Goal: Task Accomplishment & Management: Complete application form

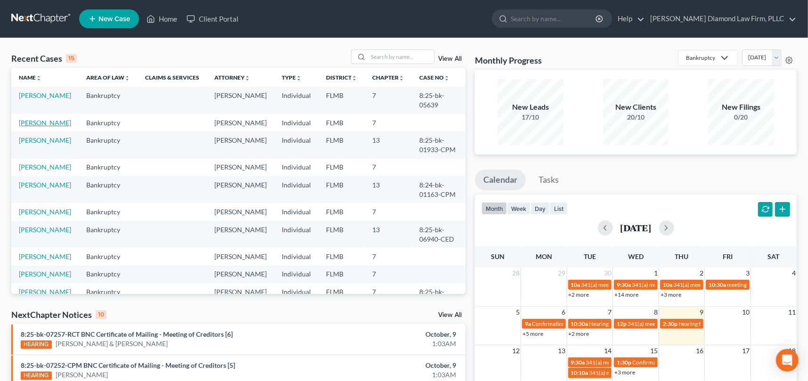
click at [41, 123] on link "[PERSON_NAME]" at bounding box center [45, 123] width 52 height 8
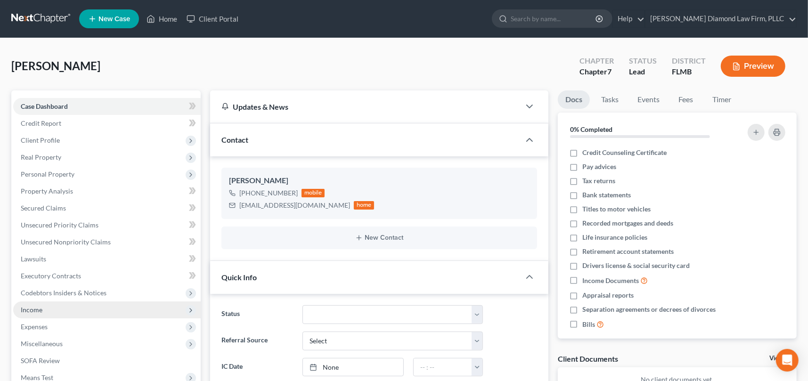
click at [48, 306] on span "Income" at bounding box center [107, 310] width 188 height 17
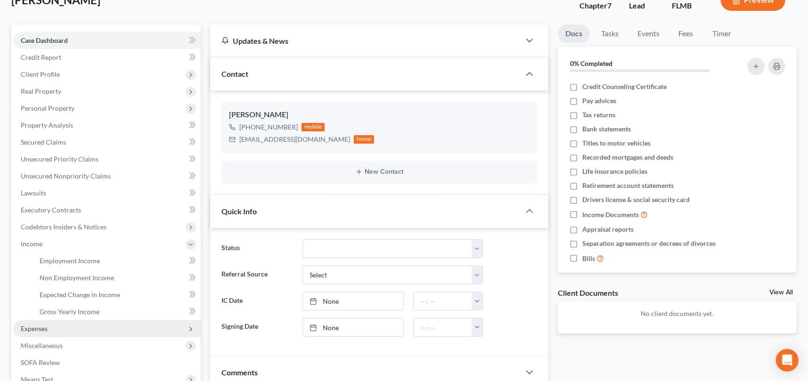
scroll to position [141, 0]
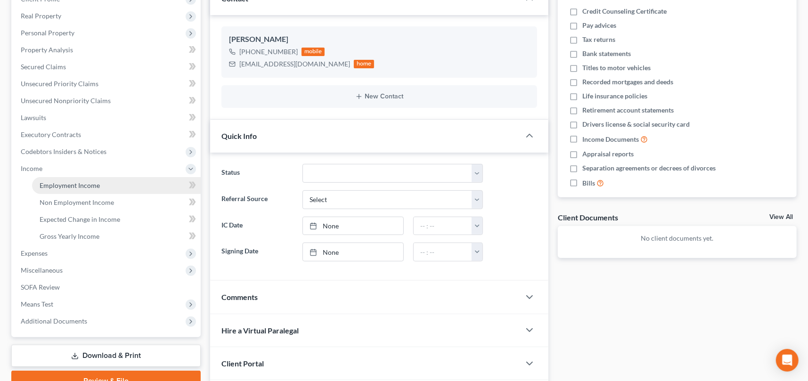
click at [91, 185] on span "Employment Income" at bounding box center [70, 185] width 60 height 8
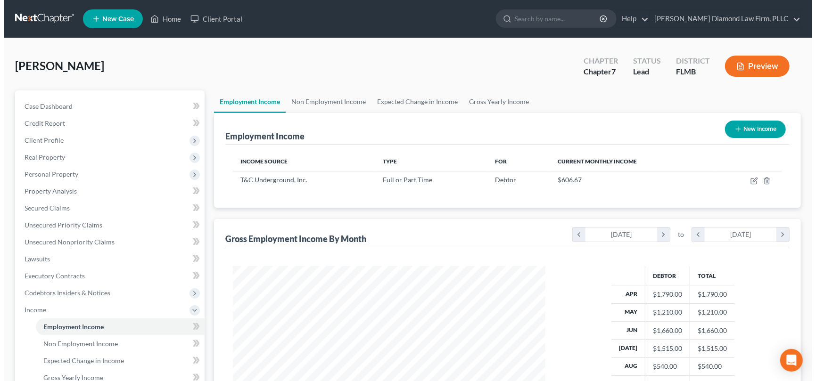
scroll to position [168, 331]
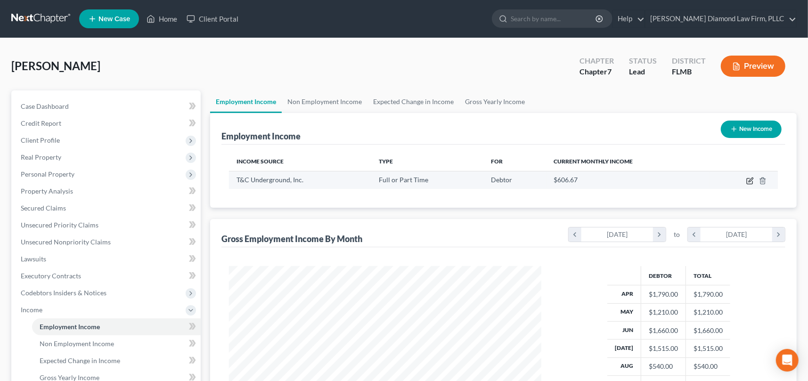
click at [752, 181] on icon "button" at bounding box center [751, 181] width 8 height 8
select select "0"
select select "9"
select select "3"
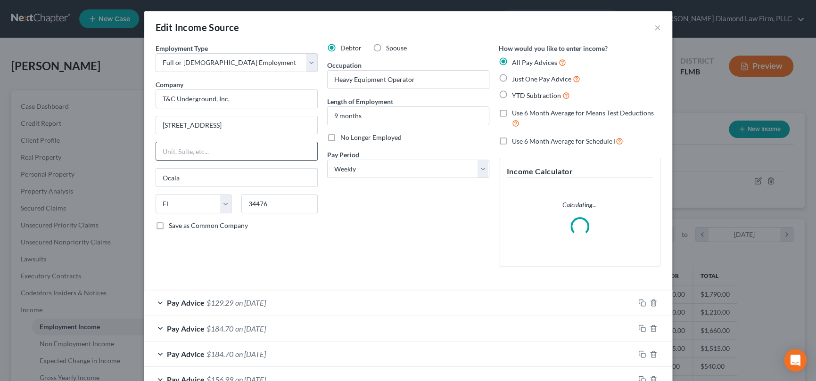
scroll to position [168, 334]
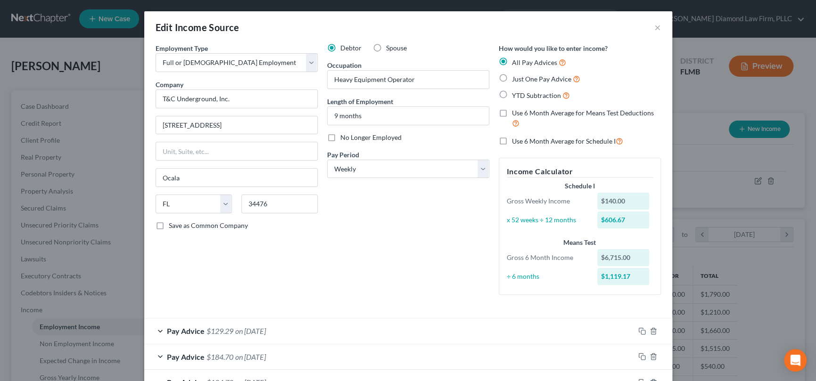
click at [340, 138] on label "No Longer Employed" at bounding box center [370, 137] width 61 height 9
click at [344, 138] on input "No Longer Employed" at bounding box center [347, 136] width 6 height 6
checkbox input "true"
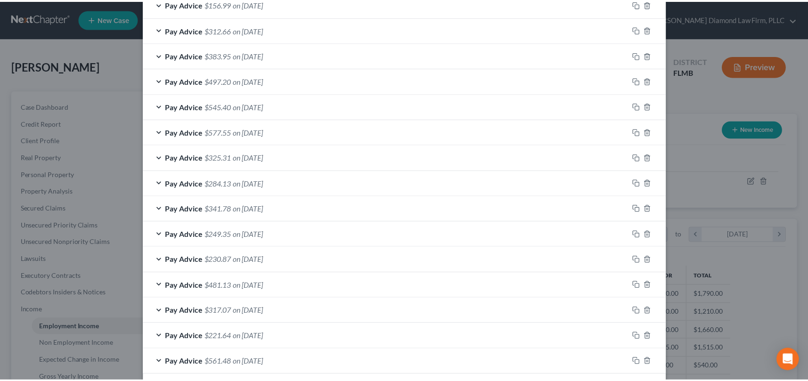
scroll to position [449, 0]
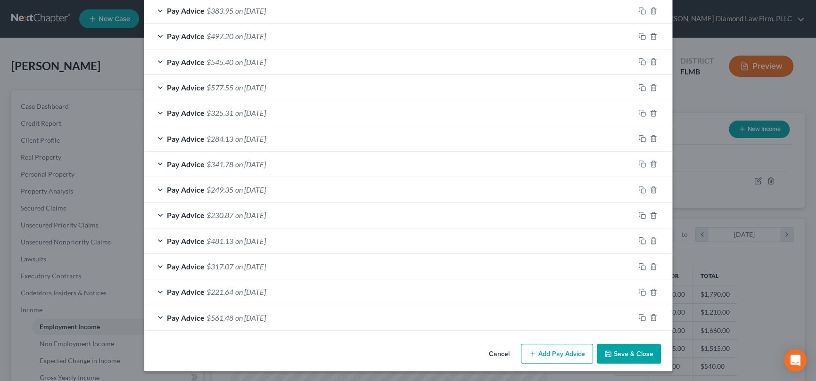
click at [635, 355] on button "Save & Close" at bounding box center [629, 354] width 64 height 20
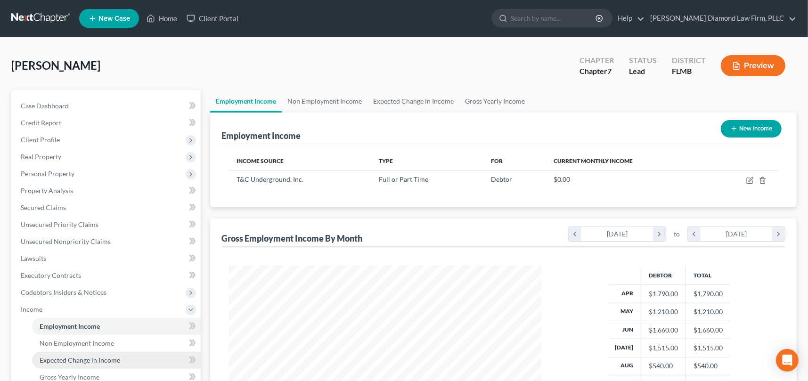
scroll to position [94, 0]
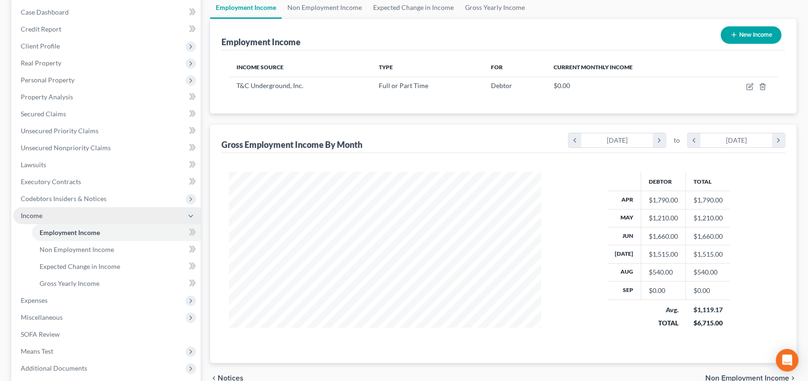
click at [191, 215] on icon at bounding box center [191, 217] width 8 height 8
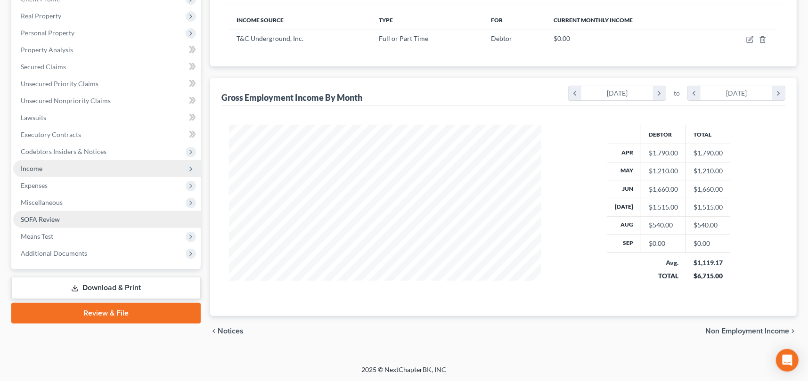
click at [44, 219] on span "SOFA Review" at bounding box center [40, 219] width 39 height 8
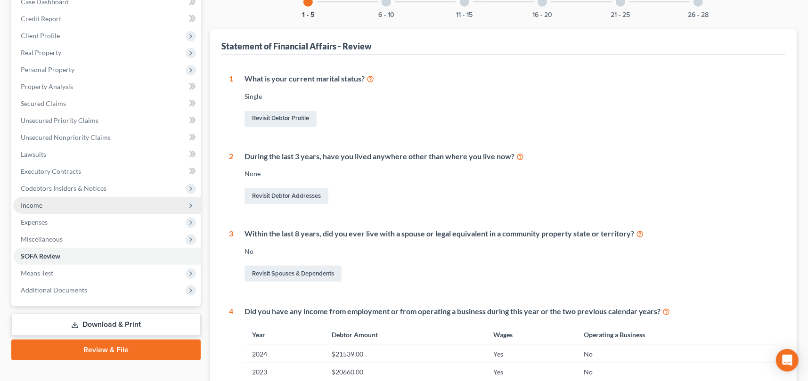
scroll to position [189, 0]
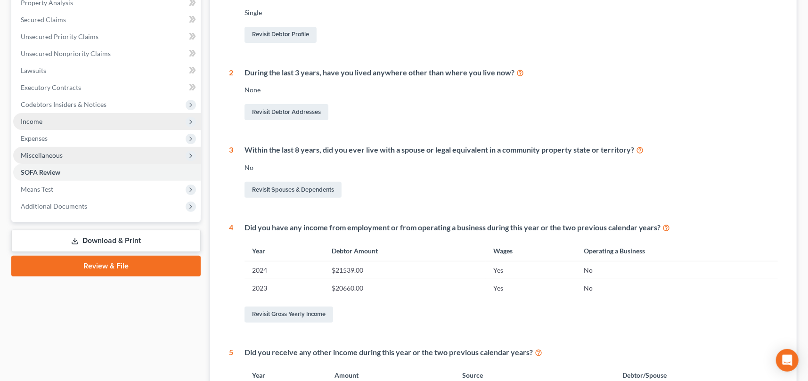
click at [190, 155] on icon at bounding box center [191, 156] width 8 height 8
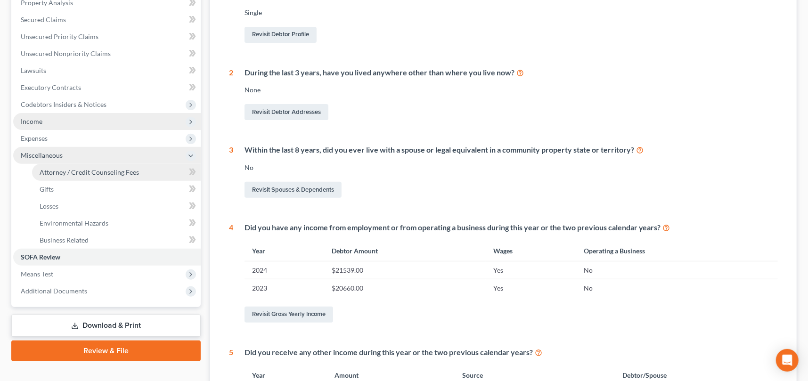
click at [99, 172] on span "Attorney / Credit Counseling Fees" at bounding box center [89, 172] width 99 height 8
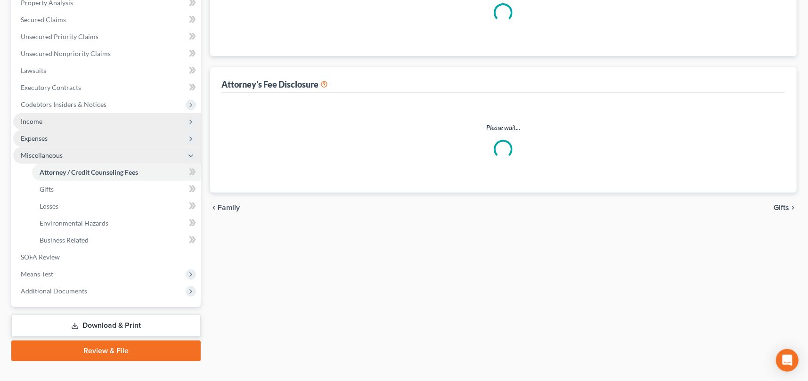
scroll to position [66, 0]
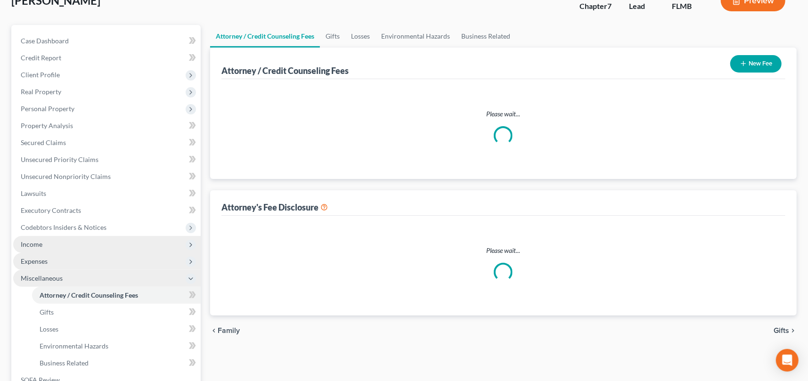
select select "2"
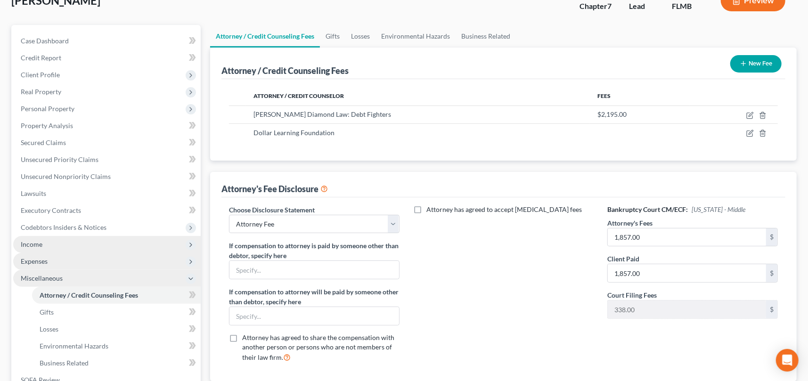
scroll to position [0, 0]
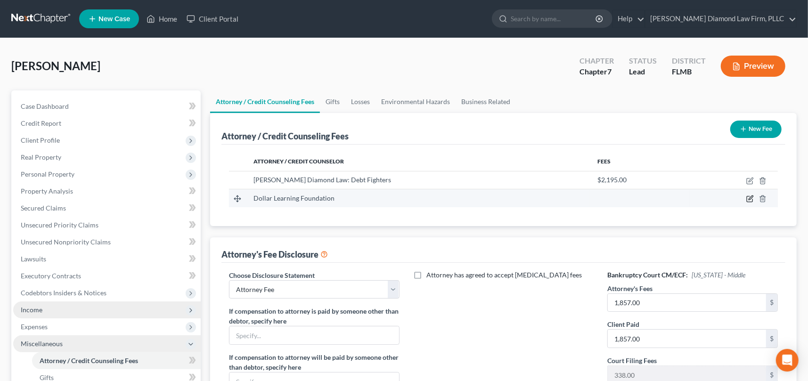
click at [752, 199] on icon "button" at bounding box center [751, 199] width 8 height 8
select select "4"
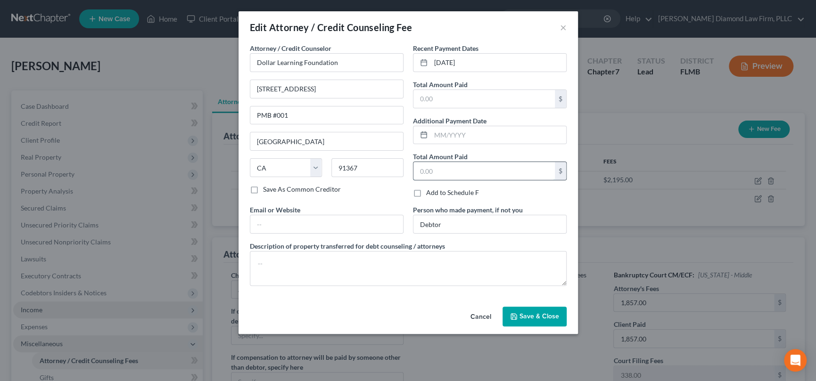
click at [450, 173] on input "text" at bounding box center [483, 171] width 141 height 18
type input "35"
click at [538, 316] on span "Save & Close" at bounding box center [539, 316] width 40 height 8
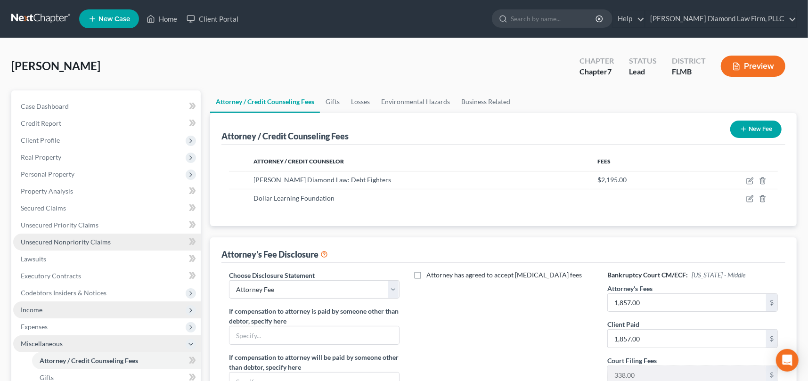
click at [67, 239] on span "Unsecured Nonpriority Claims" at bounding box center [66, 242] width 90 height 8
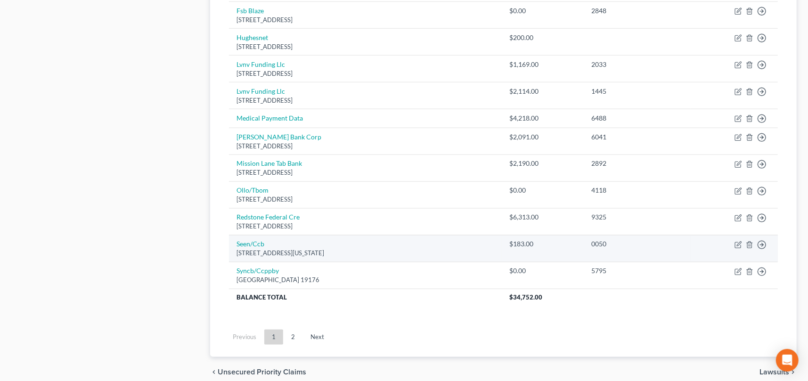
scroll to position [660, 0]
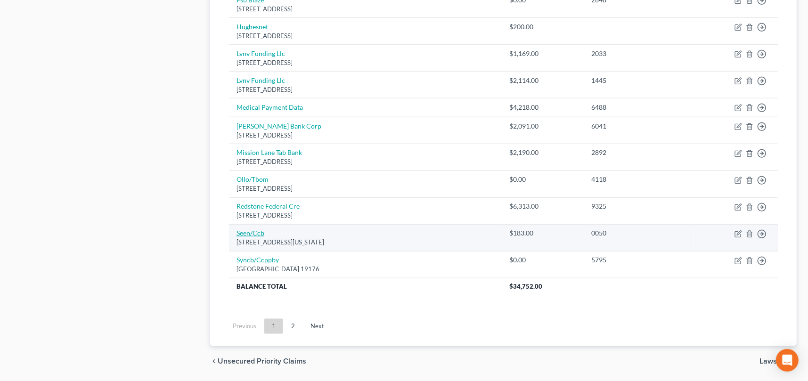
click at [255, 233] on link "Seen/Ccb" at bounding box center [251, 233] width 28 height 8
select select "35"
select select "2"
select select "0"
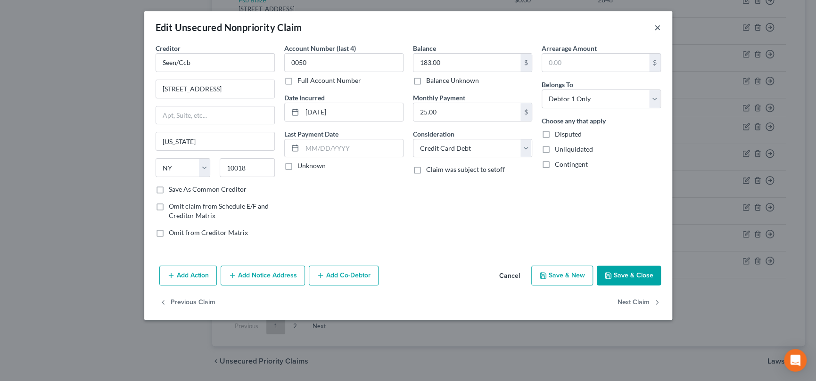
click at [657, 27] on button "×" at bounding box center [657, 27] width 7 height 11
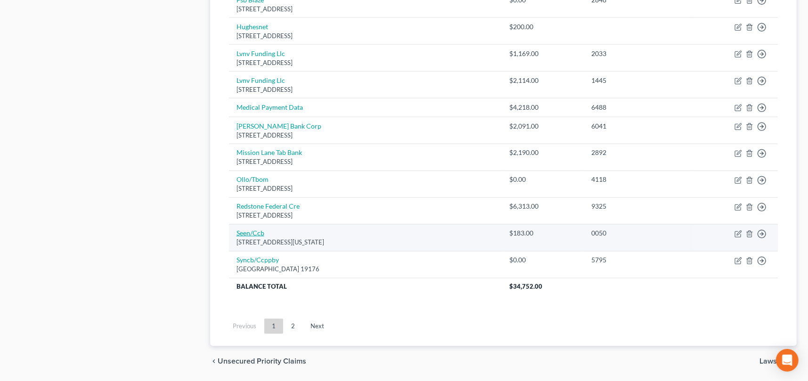
click at [255, 233] on link "Seen/Ccb" at bounding box center [251, 233] width 28 height 8
select select "35"
select select "2"
select select "0"
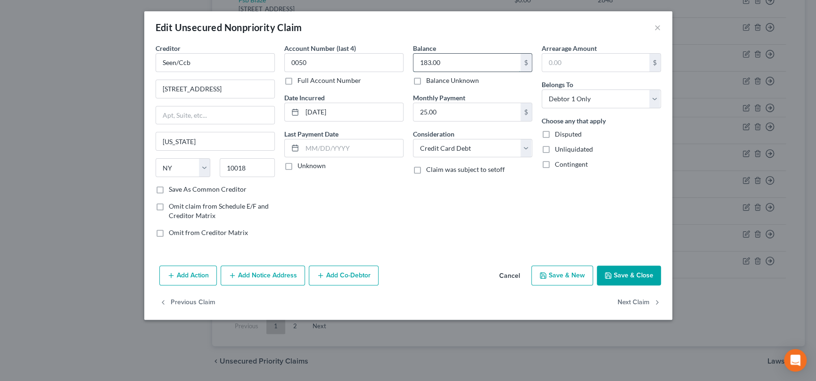
click at [452, 61] on input "183.00" at bounding box center [466, 63] width 107 height 18
type input "500"
click at [345, 67] on input "0050" at bounding box center [343, 62] width 119 height 19
drag, startPoint x: 345, startPoint y: 65, endPoint x: 262, endPoint y: 65, distance: 83.9
click at [262, 65] on div "Creditor * Seen/Ccb 1411 Broadway New York State AL AK AR AZ CA CO CT DE DC FL …" at bounding box center [408, 144] width 515 height 202
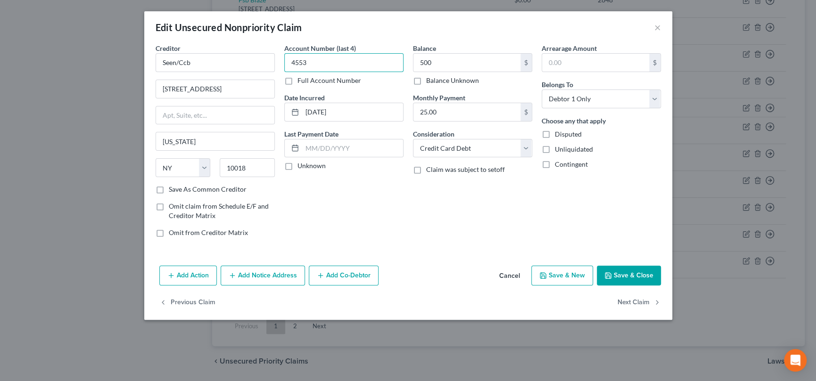
click at [321, 60] on input "4553" at bounding box center [343, 62] width 119 height 19
type input "4530"
click at [625, 277] on button "Save & Close" at bounding box center [629, 276] width 64 height 20
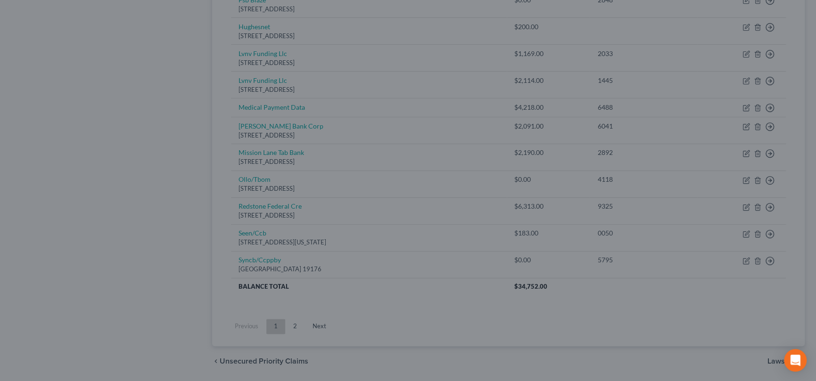
type input "500.00"
type input "0"
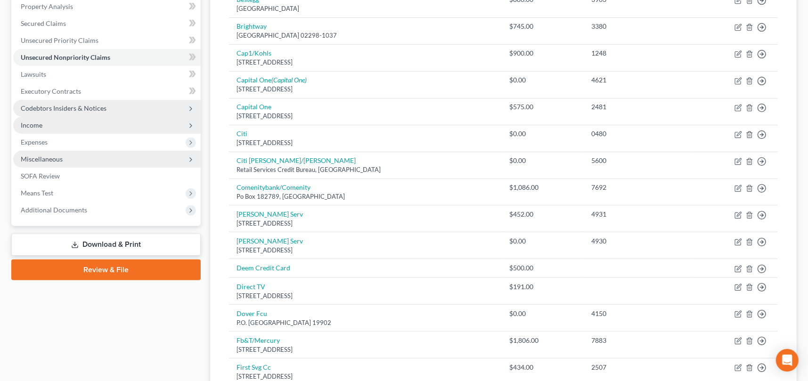
scroll to position [141, 0]
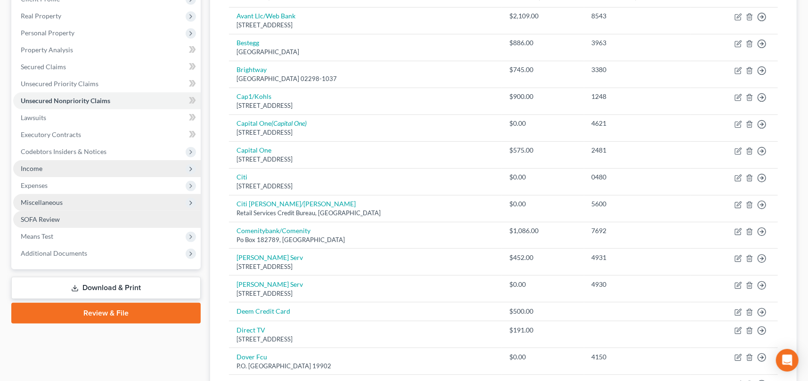
click at [84, 218] on link "SOFA Review" at bounding box center [107, 219] width 188 height 17
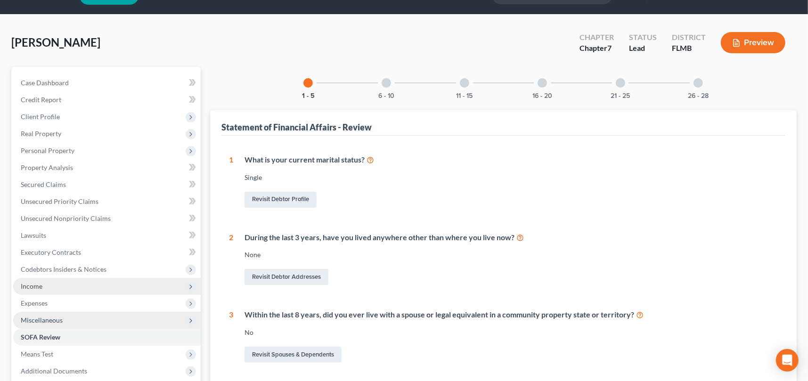
scroll to position [47, 0]
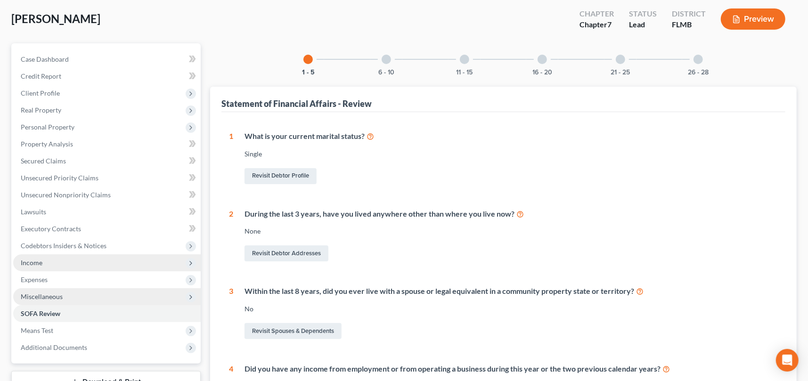
click at [703, 58] on div at bounding box center [698, 59] width 9 height 9
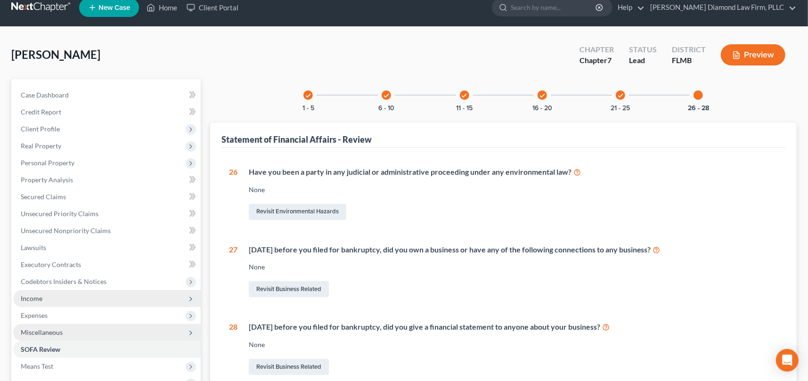
scroll to position [0, 0]
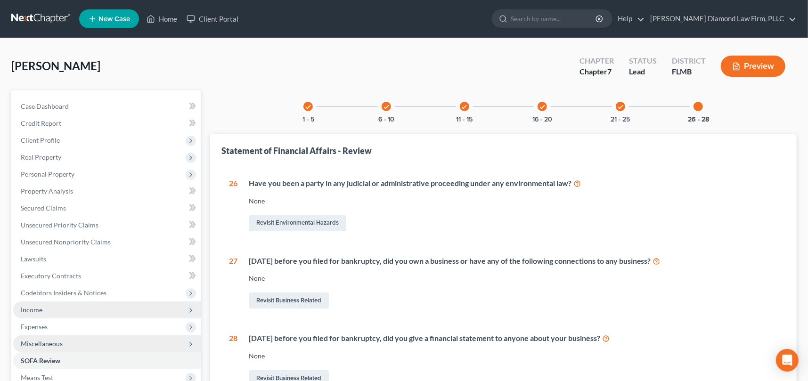
click at [620, 108] on icon "check" at bounding box center [620, 107] width 7 height 7
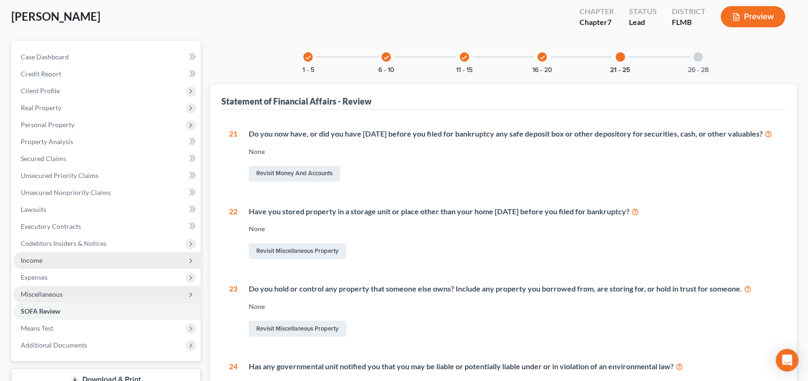
scroll to position [47, 0]
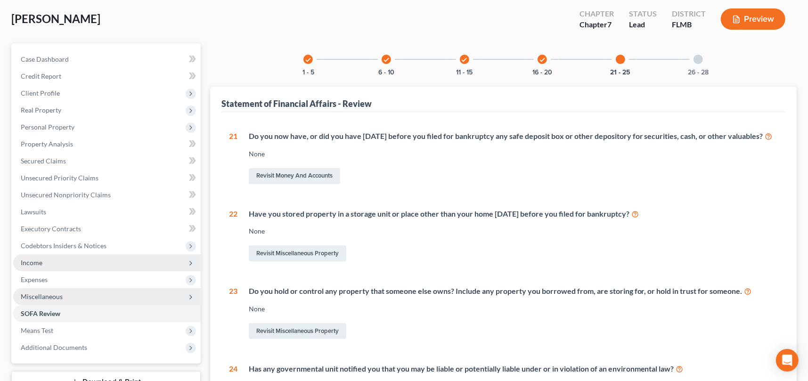
click at [541, 60] on icon "check" at bounding box center [542, 60] width 7 height 7
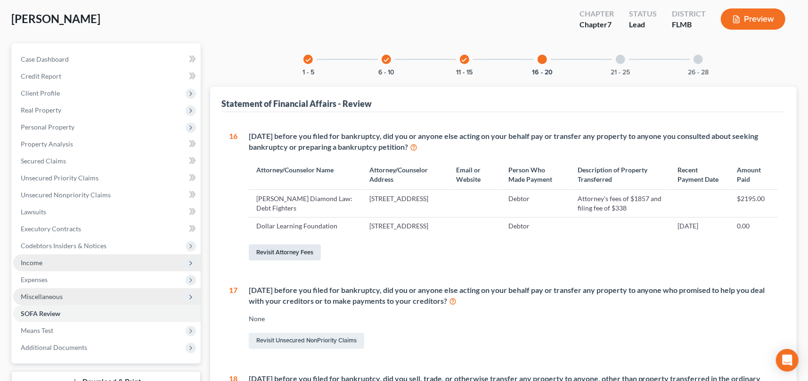
click at [279, 261] on link "Revisit Attorney Fees" at bounding box center [285, 253] width 72 height 16
select select "2"
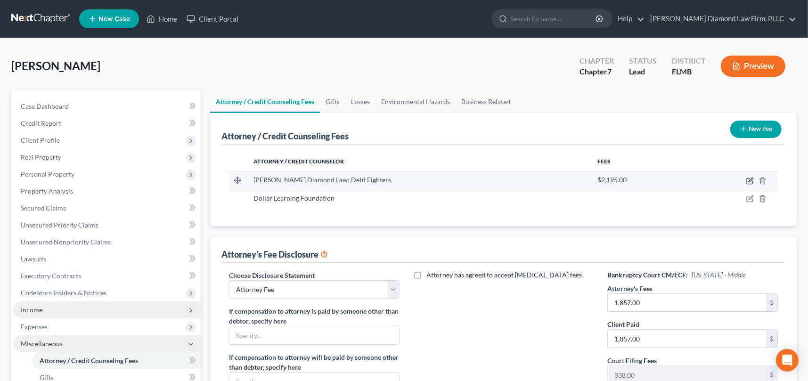
click at [750, 179] on icon "button" at bounding box center [751, 181] width 8 height 8
select select "9"
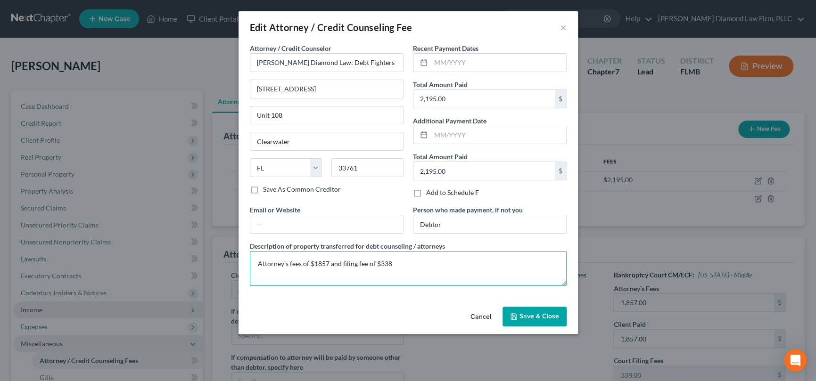
click at [395, 262] on textarea "Attorney's fees of $1857 and filing fee of $338" at bounding box center [408, 268] width 317 height 35
click at [523, 262] on textarea "Attorney's fees of $1857 and filing fee of $338 (8/13/25 $500, 9/5/25 $1,000, 9…" at bounding box center [408, 268] width 317 height 35
type textarea "Attorney's fees of $1857 and filing fee of $338 (8/13/25 $500, 9/5/25 $1,000, 9…"
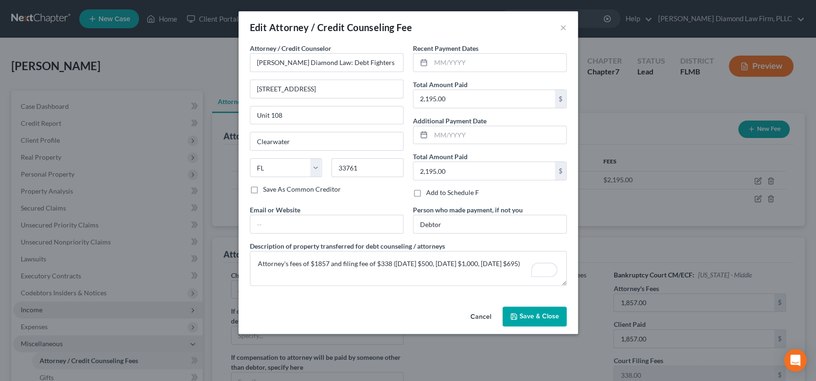
click at [542, 316] on span "Save & Close" at bounding box center [539, 316] width 40 height 8
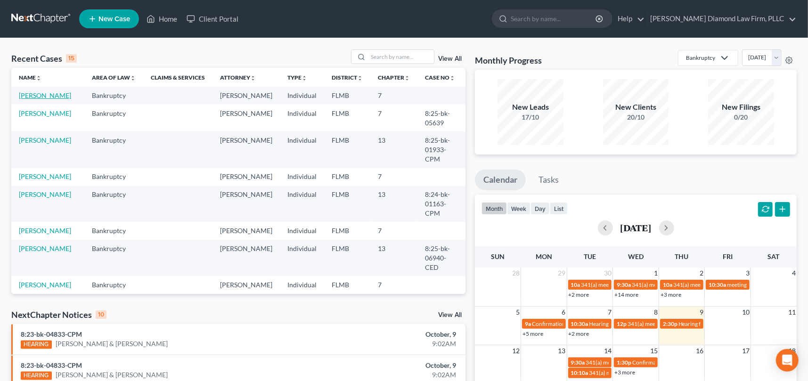
click at [39, 94] on link "[PERSON_NAME]" at bounding box center [45, 95] width 52 height 8
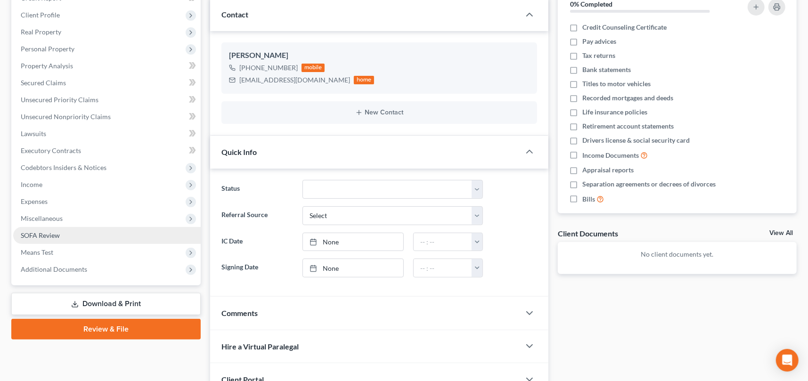
scroll to position [141, 0]
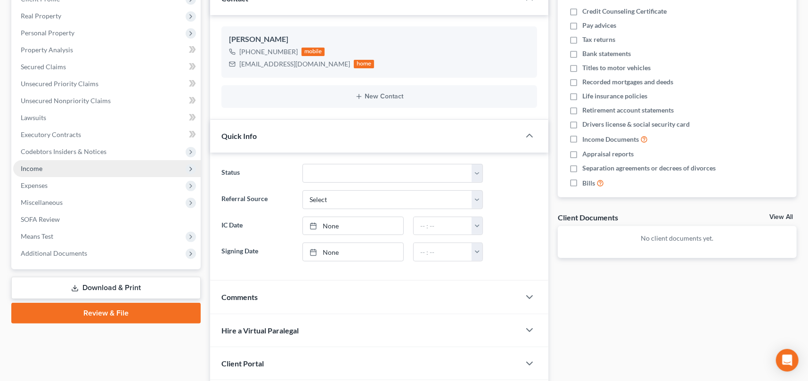
click at [44, 169] on span "Income" at bounding box center [107, 168] width 188 height 17
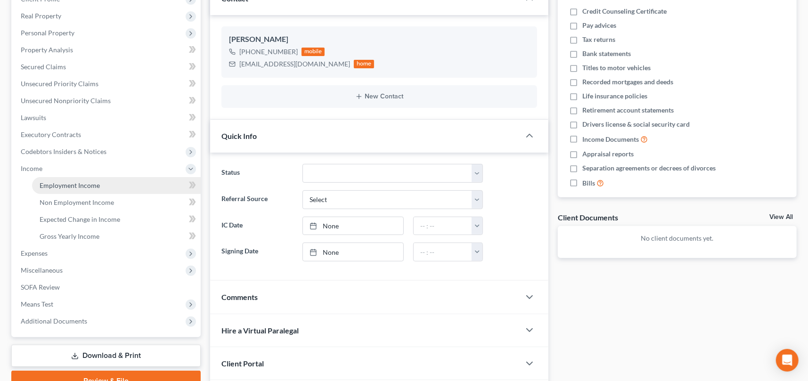
click at [71, 182] on span "Employment Income" at bounding box center [70, 185] width 60 height 8
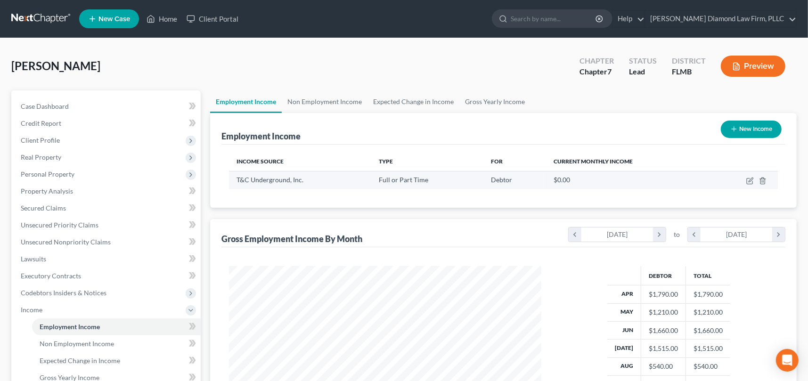
scroll to position [168, 331]
click at [410, 106] on link "Expected Change in Income" at bounding box center [414, 101] width 92 height 23
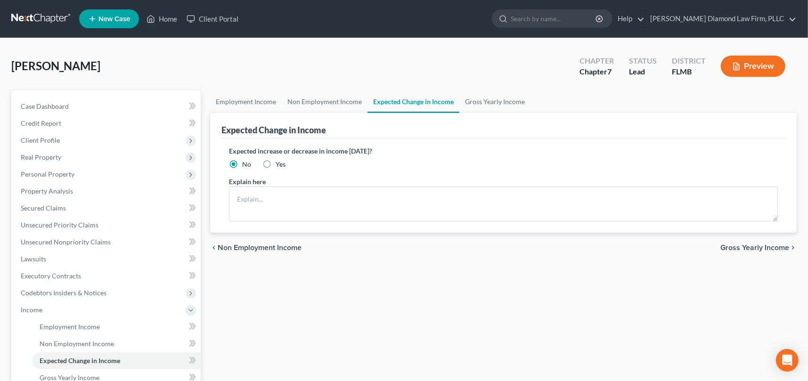
click at [276, 164] on label "Yes" at bounding box center [281, 164] width 10 height 9
click at [279, 164] on input "Yes" at bounding box center [282, 163] width 6 height 6
radio input "true"
click at [254, 197] on textarea at bounding box center [503, 204] width 549 height 35
click at [442, 197] on textarea "Debtor is not currently working as he is scheduled for knee surgery [DATE]." at bounding box center [503, 204] width 549 height 35
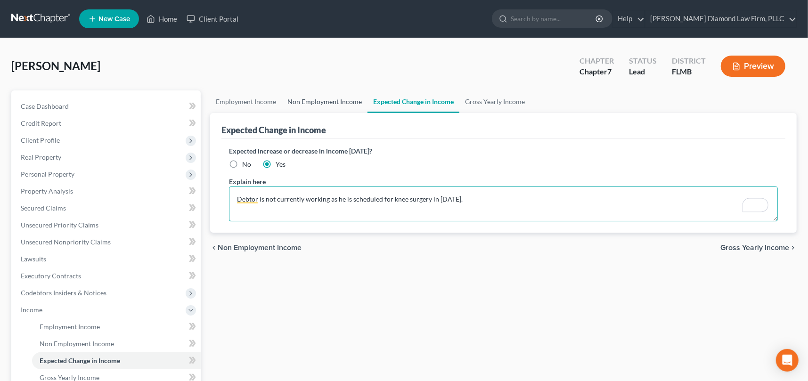
type textarea "Debtor is not currently working as he is scheduled for knee surgery in [DATE]."
click at [328, 100] on link "Non Employment Income" at bounding box center [325, 101] width 86 height 23
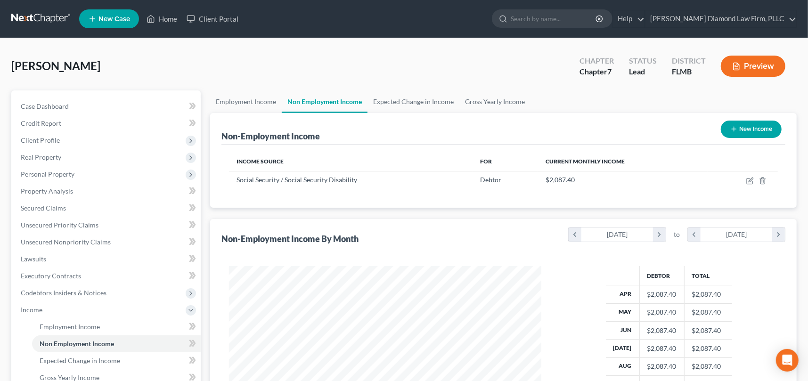
scroll to position [168, 331]
click at [247, 98] on link "Employment Income" at bounding box center [246, 101] width 72 height 23
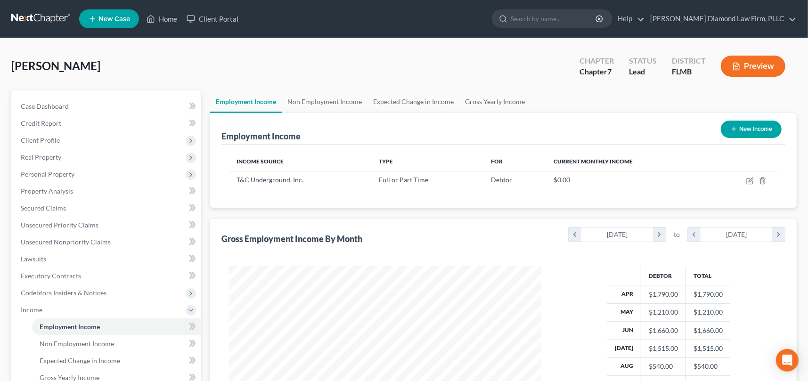
scroll to position [168, 331]
click at [74, 342] on span "Non Employment Income" at bounding box center [77, 344] width 74 height 8
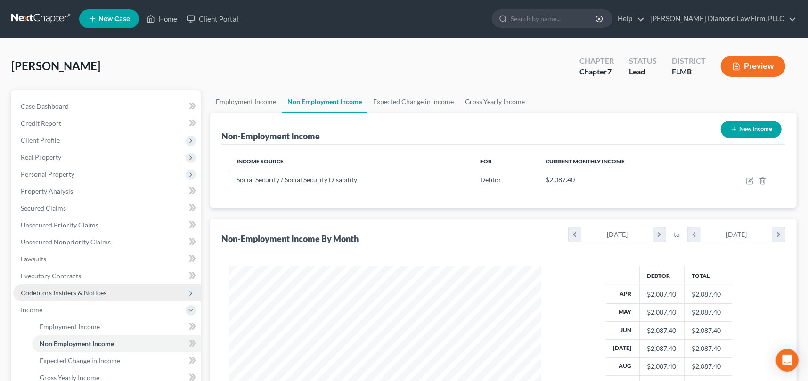
scroll to position [168, 331]
click at [171, 19] on link "Home" at bounding box center [162, 18] width 40 height 17
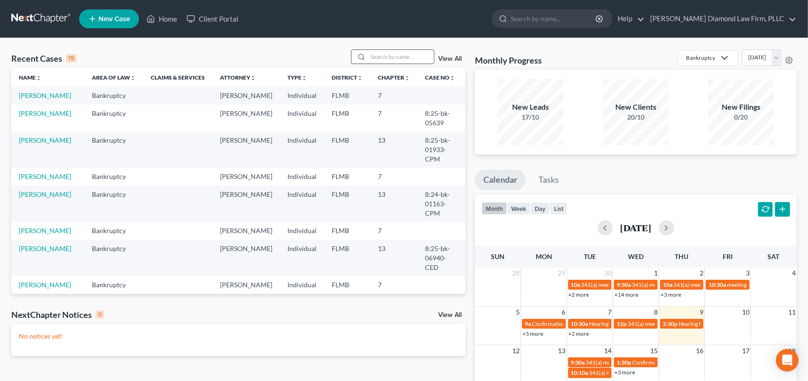
click at [390, 58] on input "search" at bounding box center [401, 57] width 66 height 14
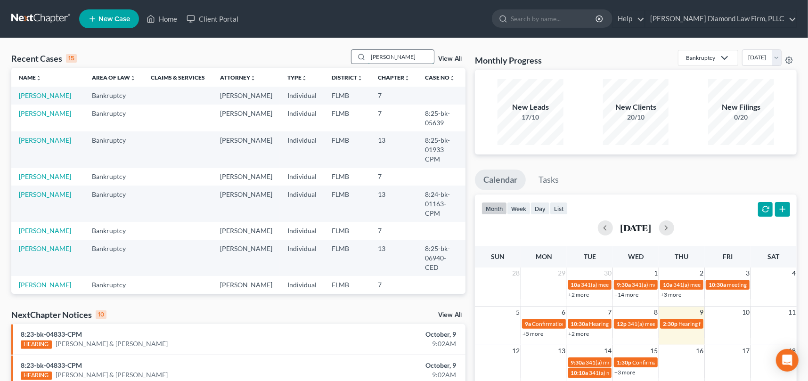
type input "[PERSON_NAME]"
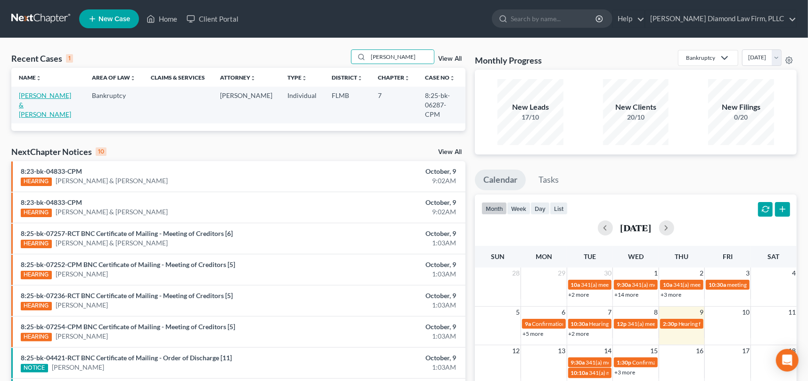
click at [28, 101] on link "[PERSON_NAME] & [PERSON_NAME]" at bounding box center [45, 104] width 52 height 27
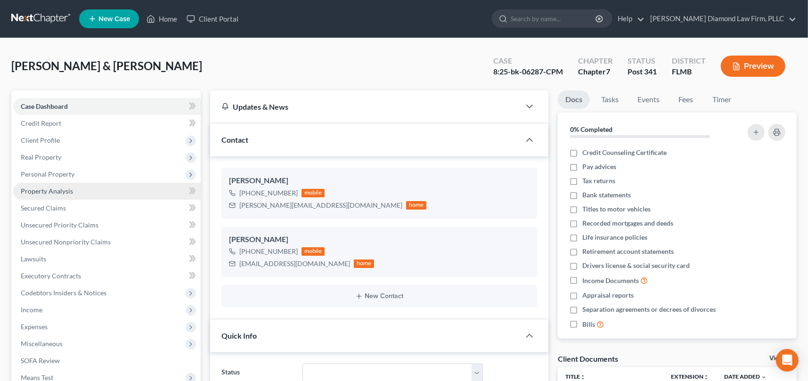
click at [67, 191] on span "Property Analysis" at bounding box center [47, 191] width 52 height 8
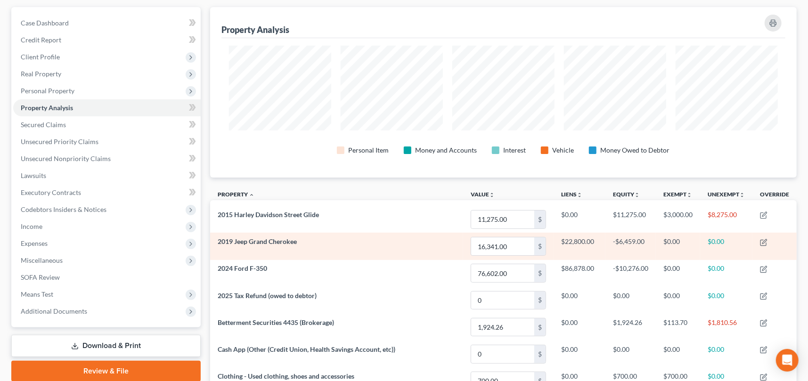
scroll to position [94, 0]
